Goal: Obtain resource: Download file/media

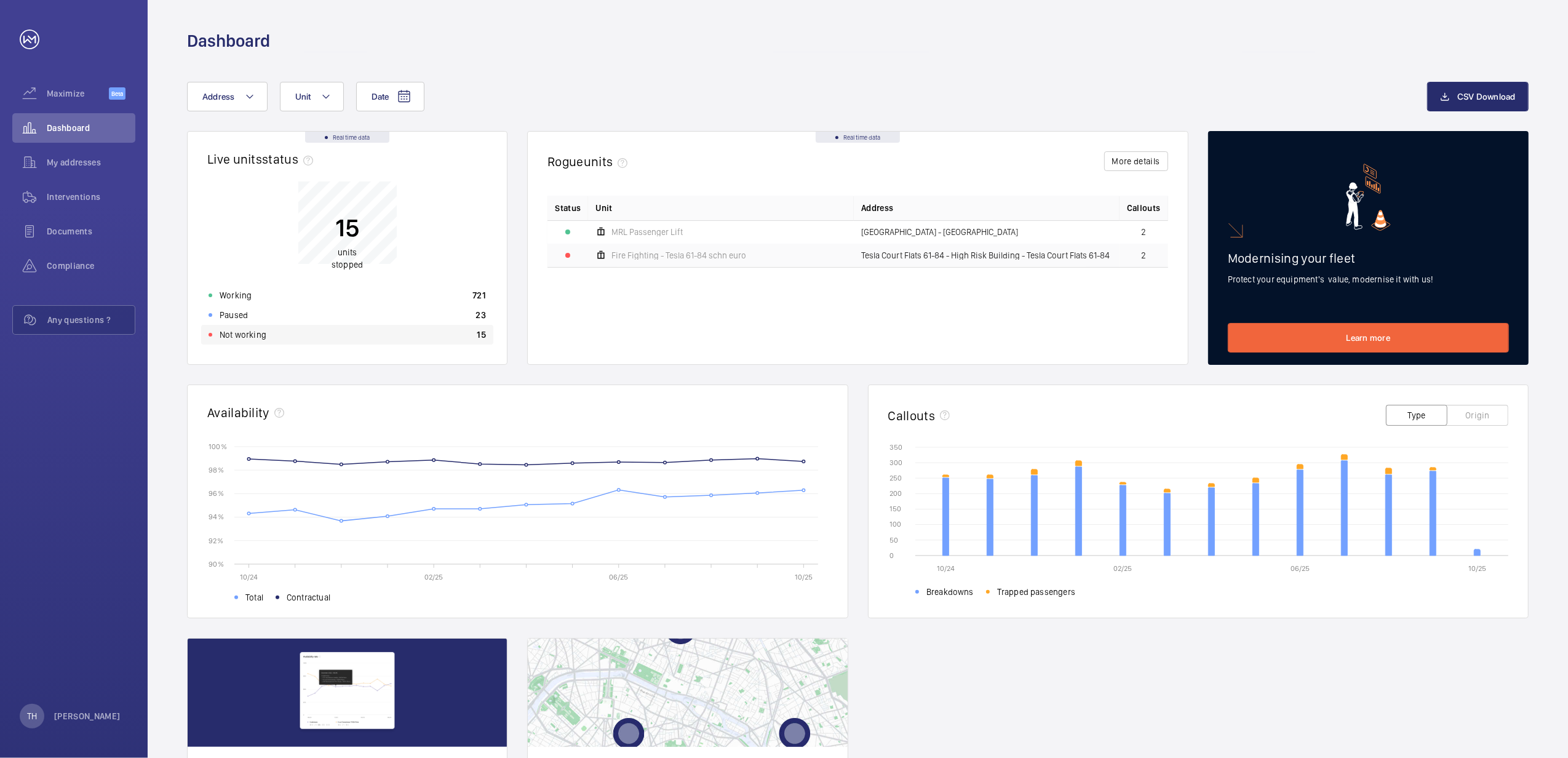
click at [237, 333] on p "Not working" at bounding box center [243, 335] width 47 height 13
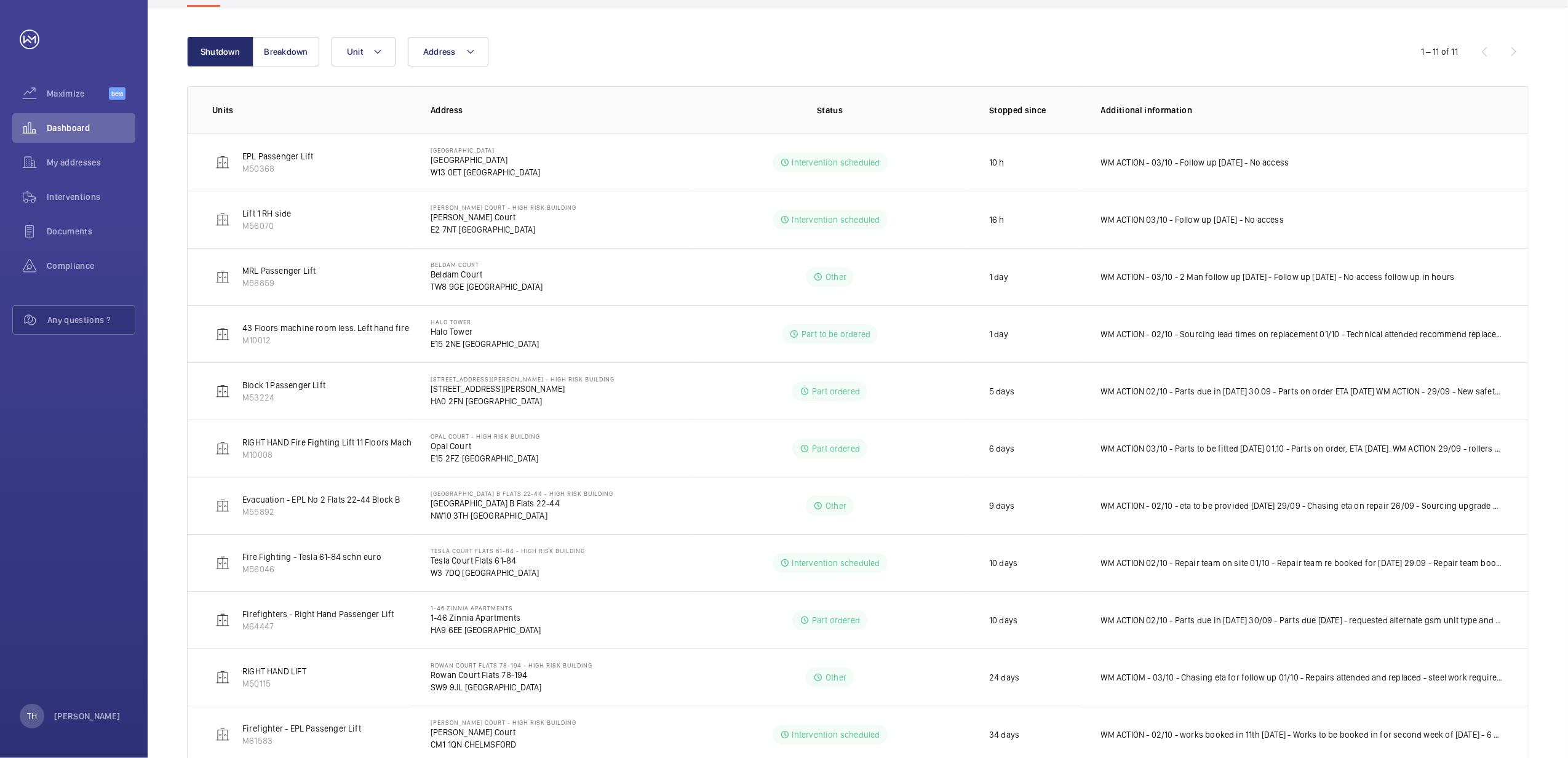
scroll to position [101, 0]
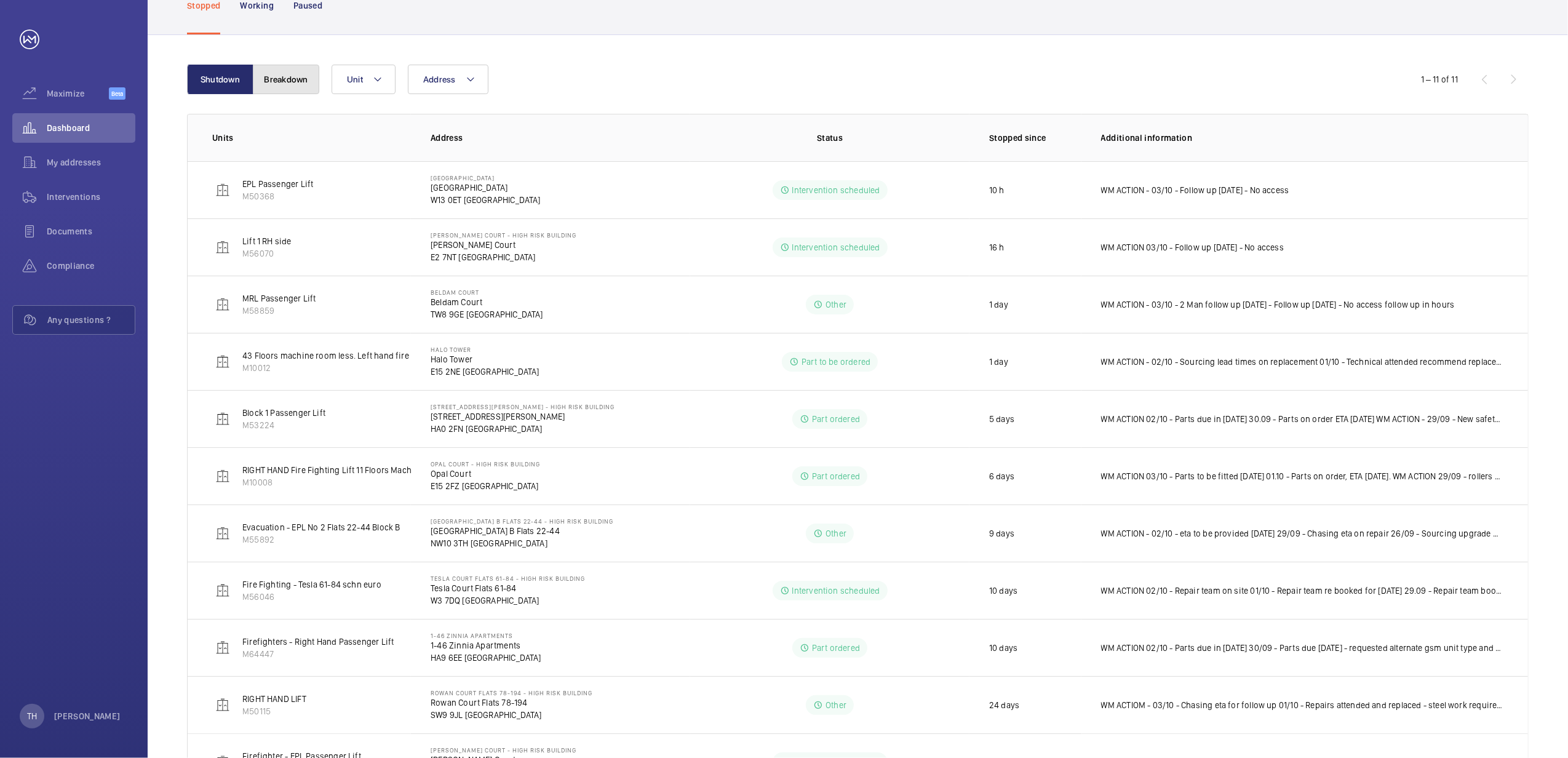
click at [276, 82] on button "Breakdown" at bounding box center [285, 80] width 66 height 30
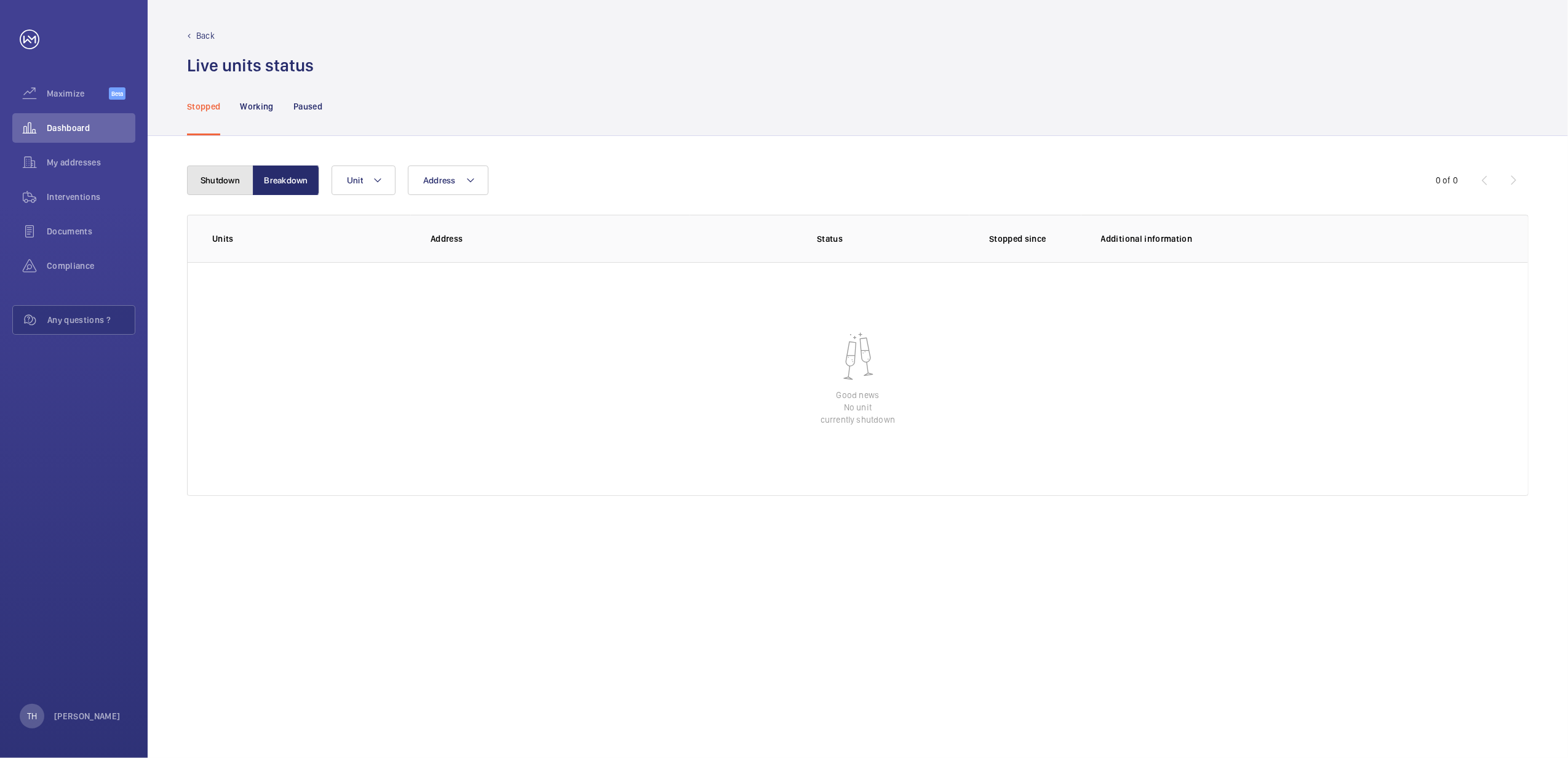
click at [197, 172] on button "Shutdown" at bounding box center [220, 180] width 66 height 30
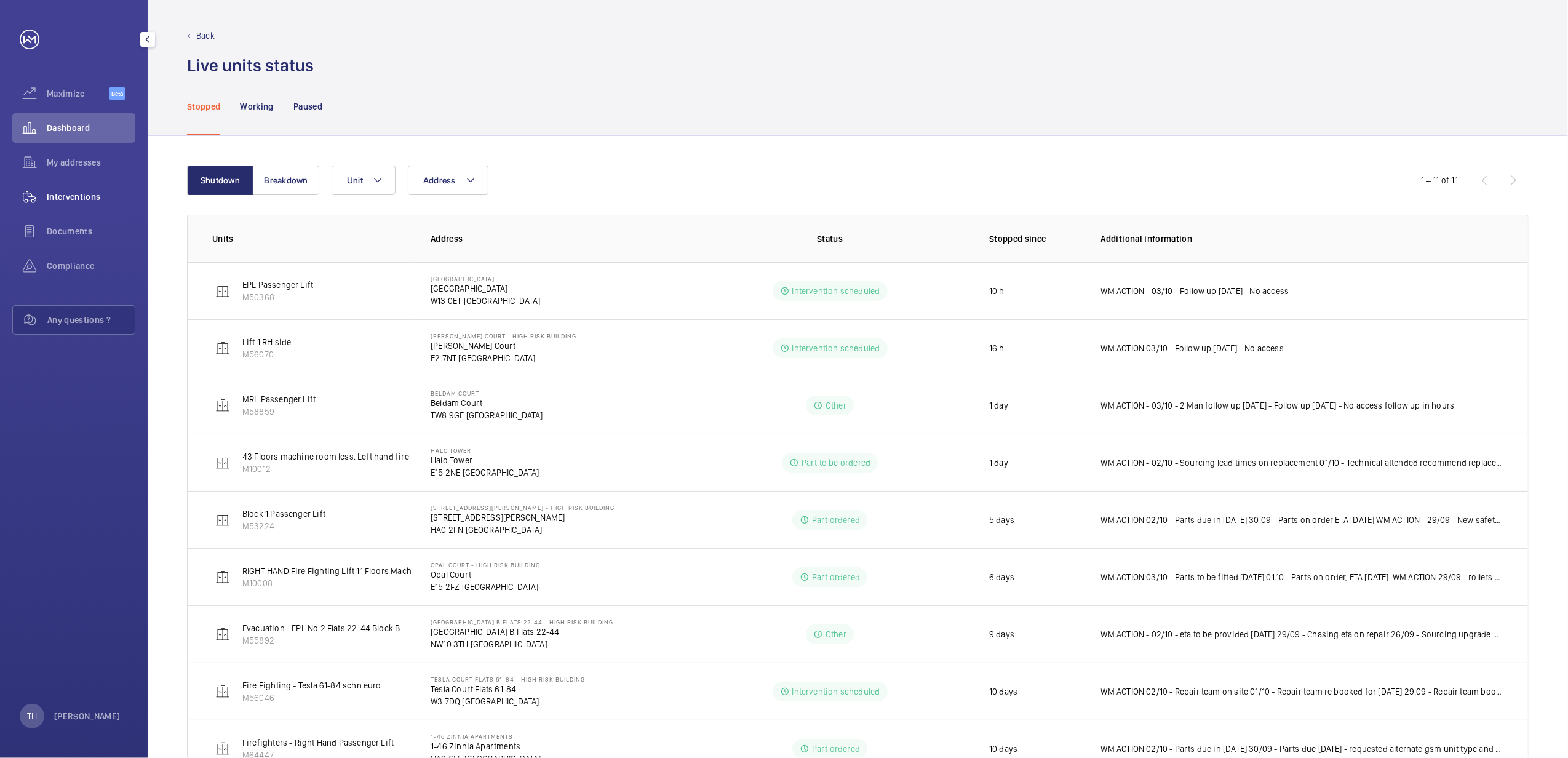
click at [75, 193] on span "Interventions" at bounding box center [91, 197] width 89 height 13
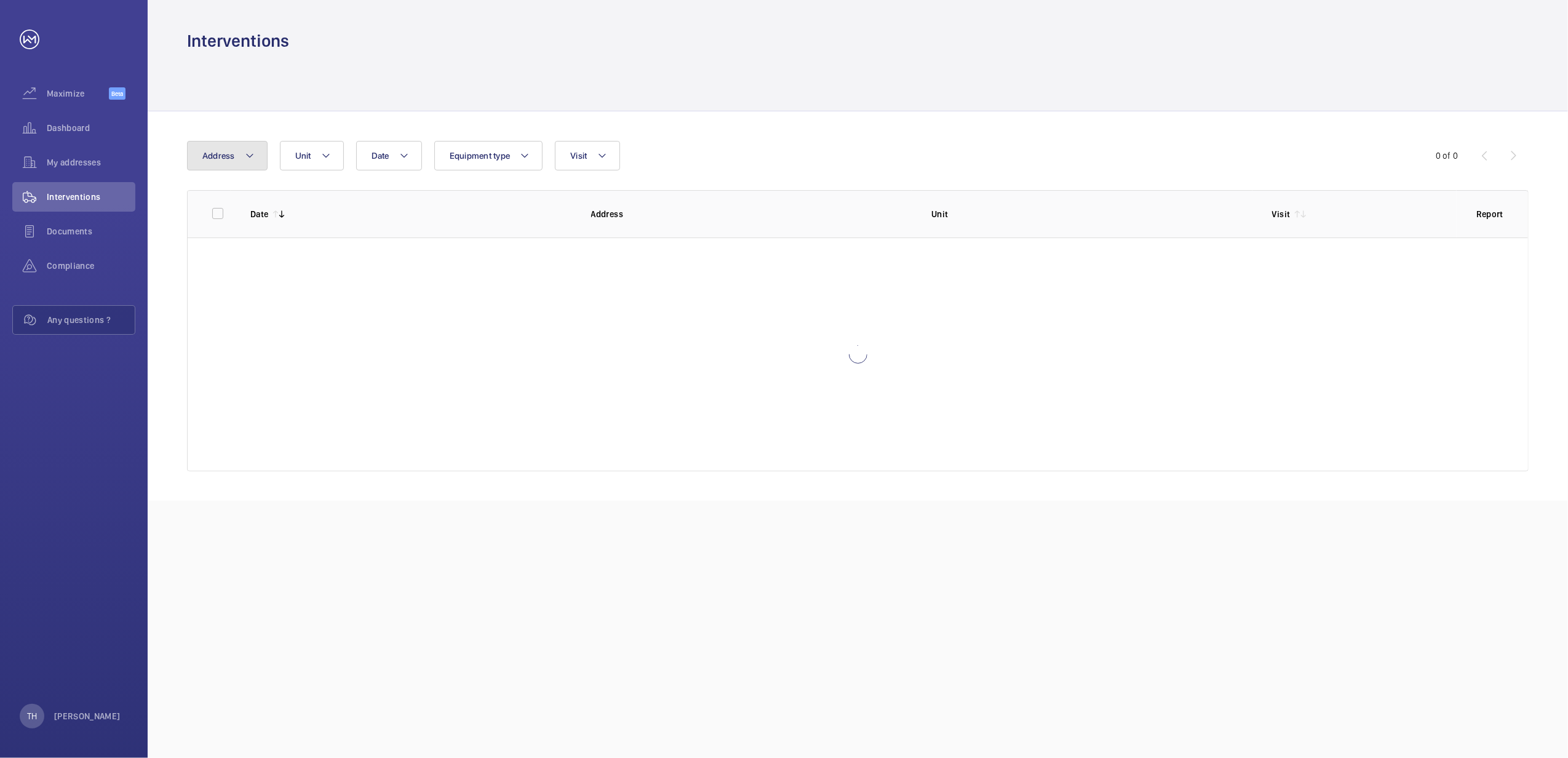
click at [241, 158] on button "Address" at bounding box center [227, 156] width 80 height 30
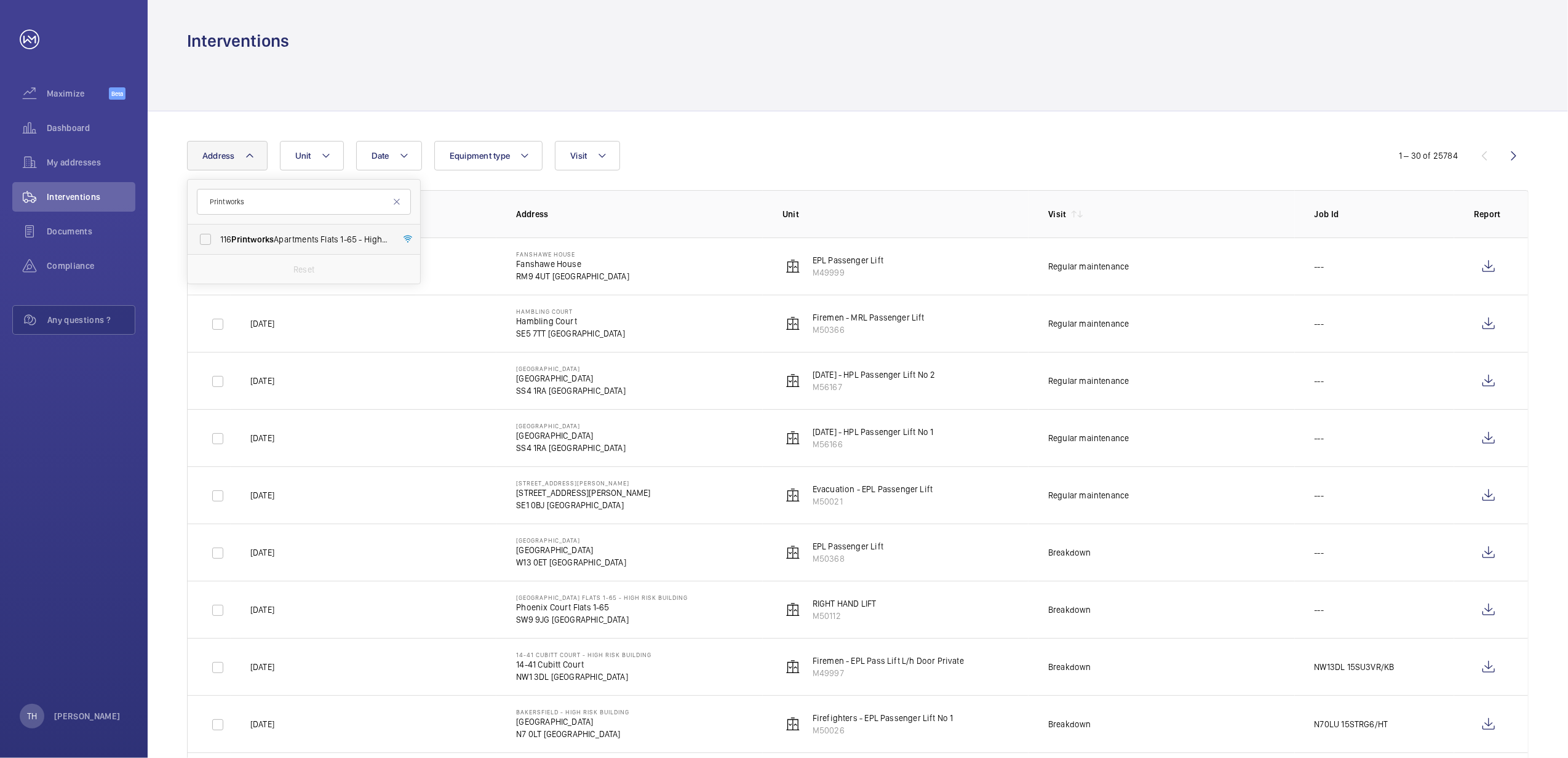
type input "Printworks"
click at [247, 237] on span "Printworks" at bounding box center [253, 239] width 42 height 10
click at [218, 237] on input "116 Printworks Apartments Flats 1-65 - High Risk Building - 116 Printworks Apar…" at bounding box center [205, 239] width 25 height 25
checkbox input "true"
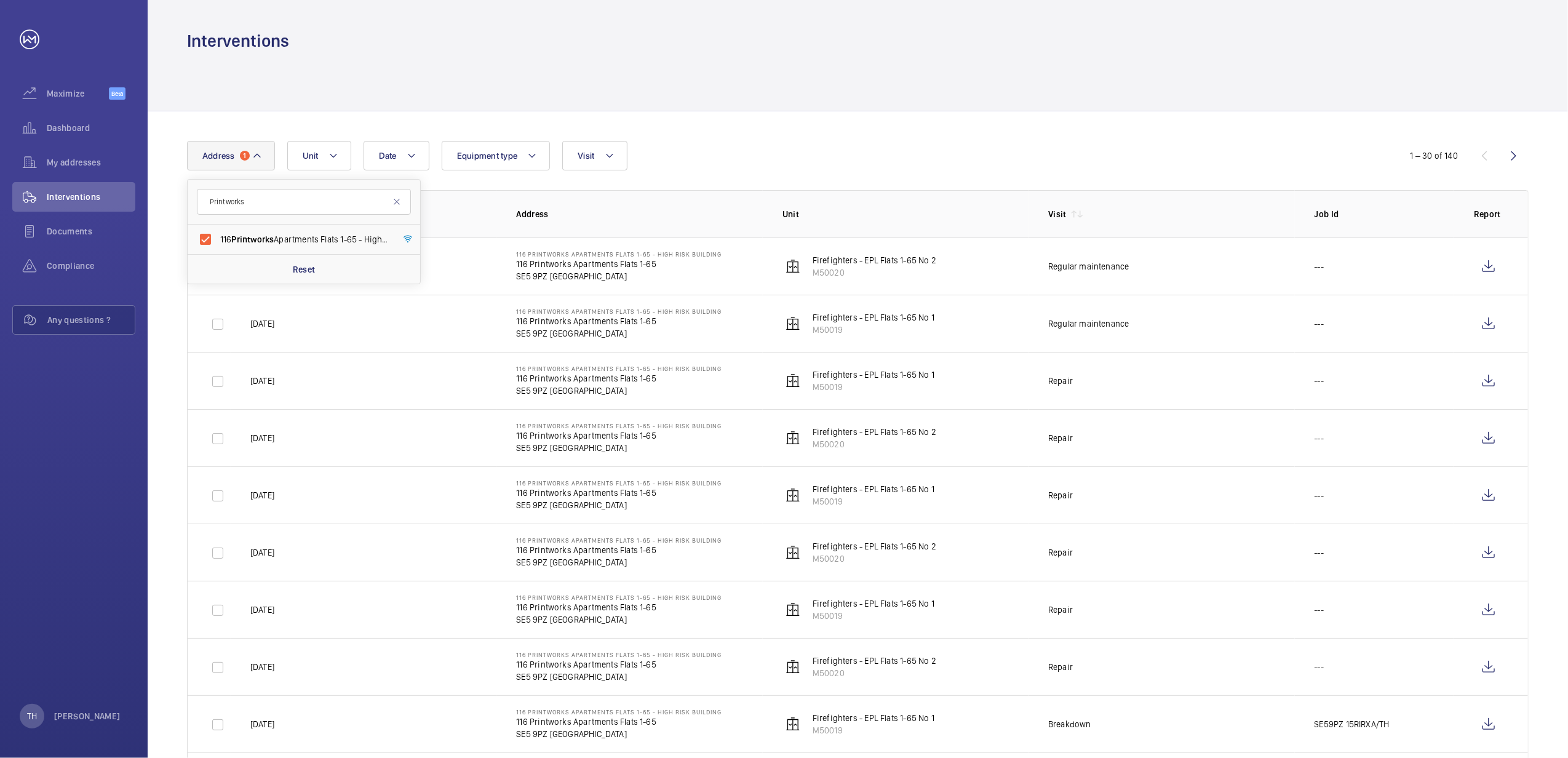
click at [923, 37] on div "Interventions" at bounding box center [858, 41] width 1342 height 23
click at [1488, 321] on wm-front-icon-button at bounding box center [1489, 323] width 30 height 30
click at [1489, 270] on wm-front-icon-button at bounding box center [1489, 267] width 30 height 30
click at [249, 155] on span "1" at bounding box center [244, 155] width 10 height 10
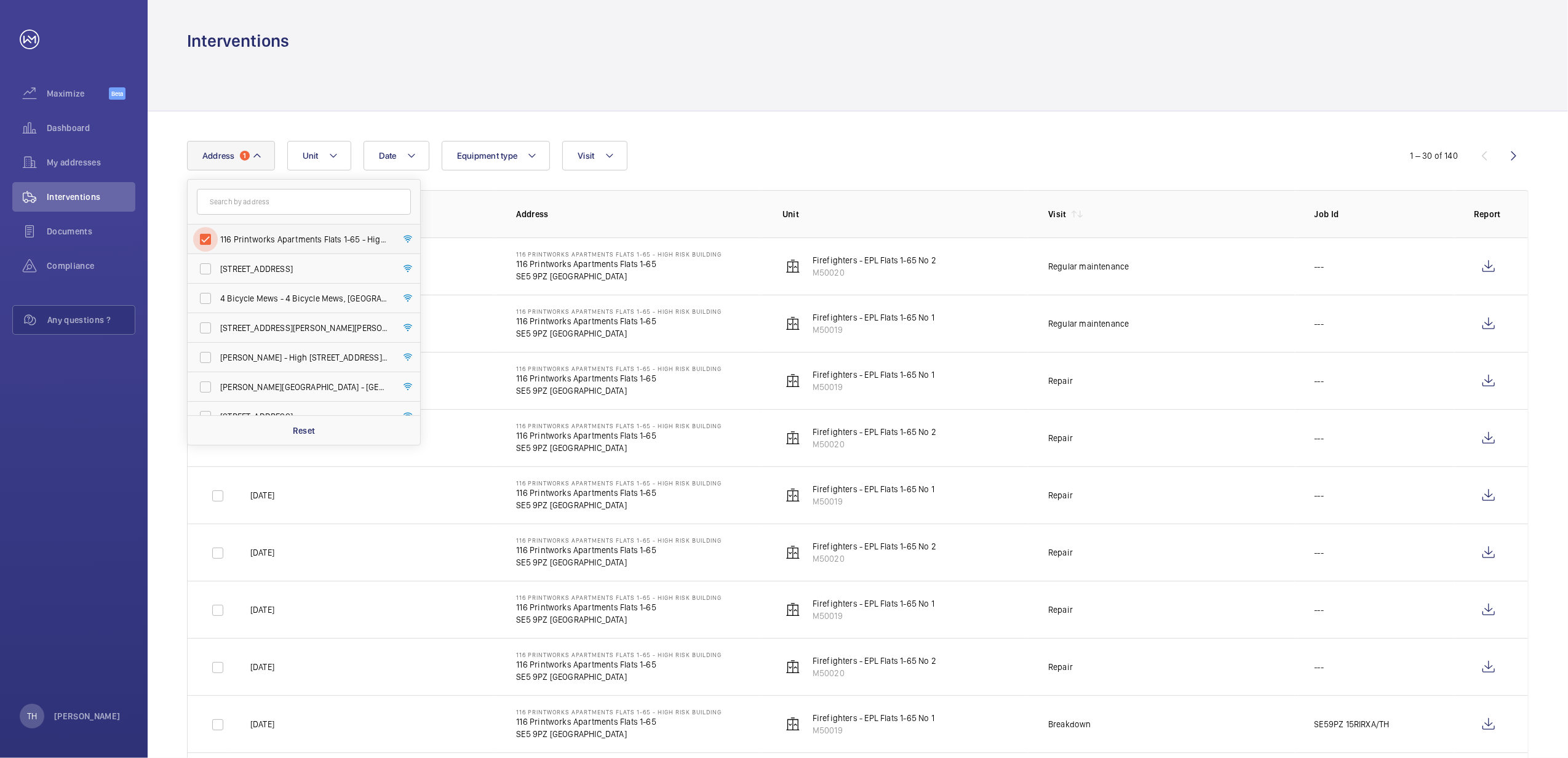
click at [210, 239] on input "116 Printworks Apartments Flats 1-65 - High Risk Building - 116 Printworks Apar…" at bounding box center [205, 239] width 25 height 25
checkbox input "false"
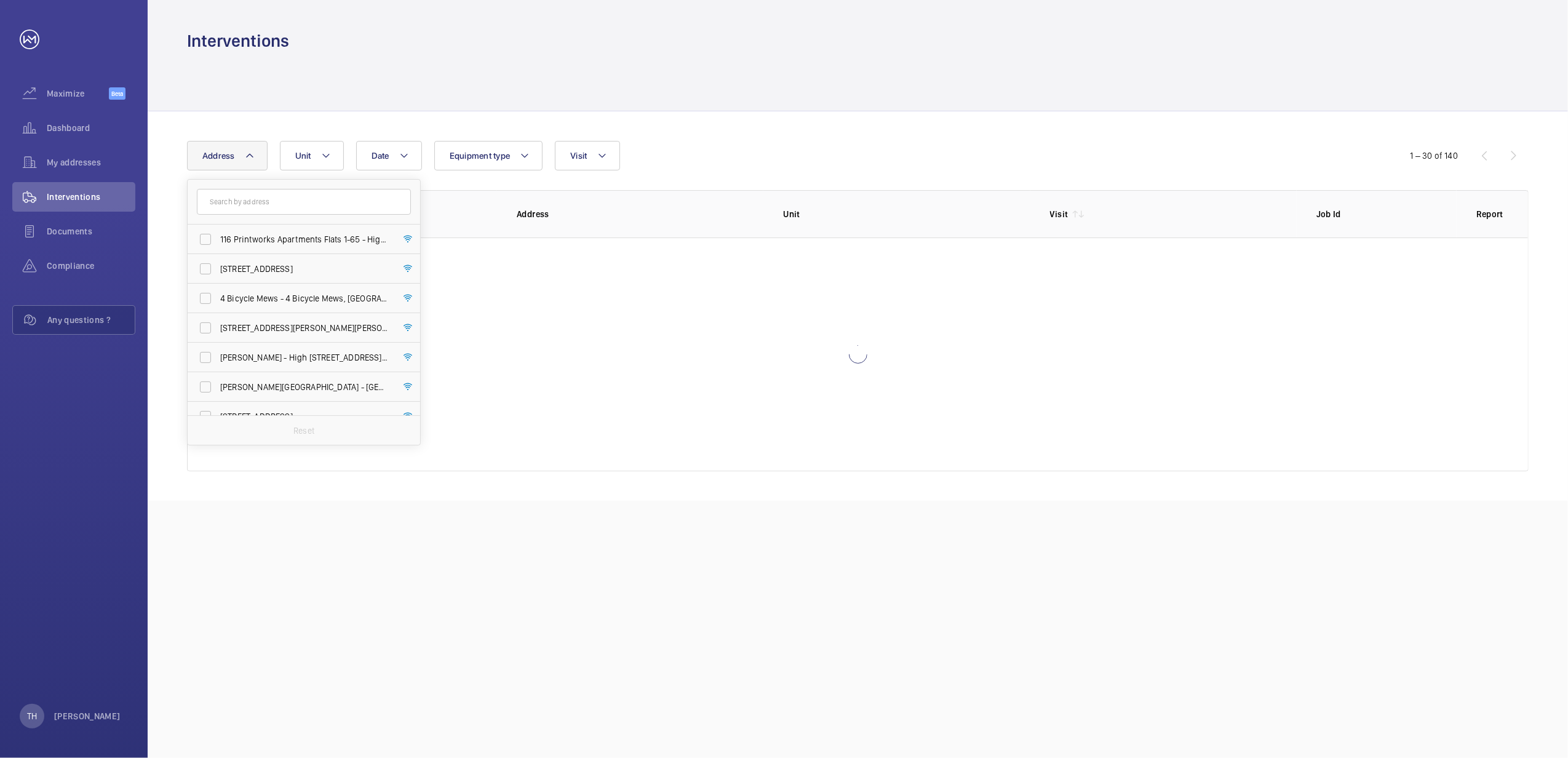
click at [380, 69] on div at bounding box center [858, 81] width 1342 height 58
